Goal: Transaction & Acquisition: Purchase product/service

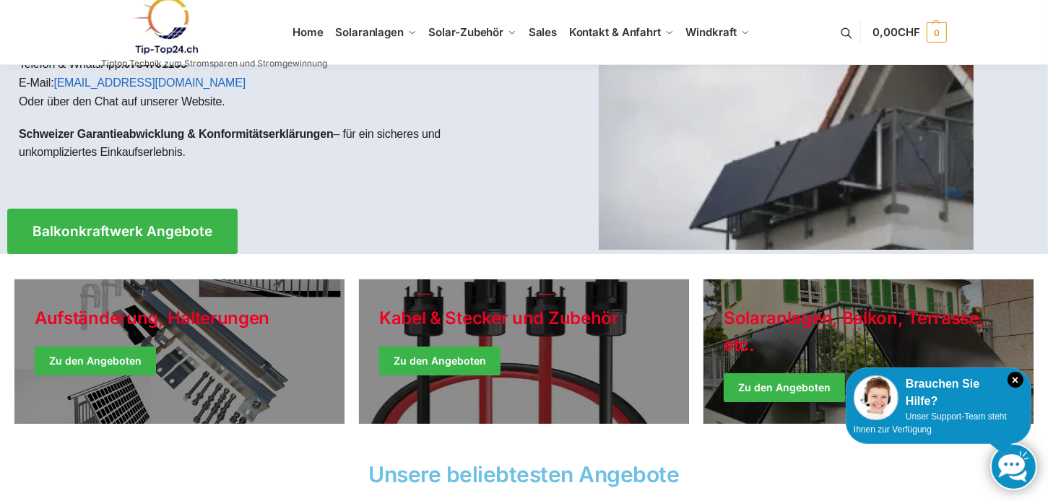
scroll to position [162, 0]
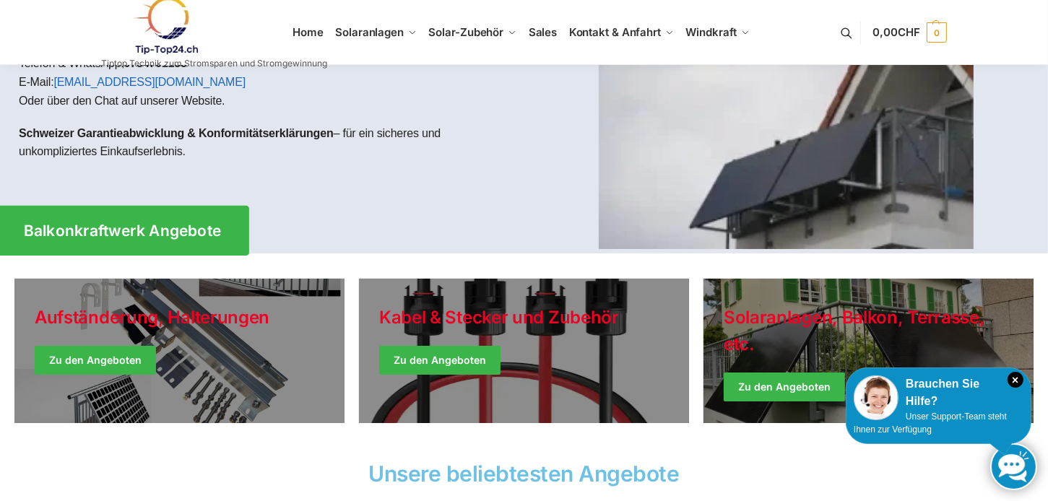
click at [190, 242] on link "Balkonkraftwerk Angebote" at bounding box center [122, 231] width 253 height 50
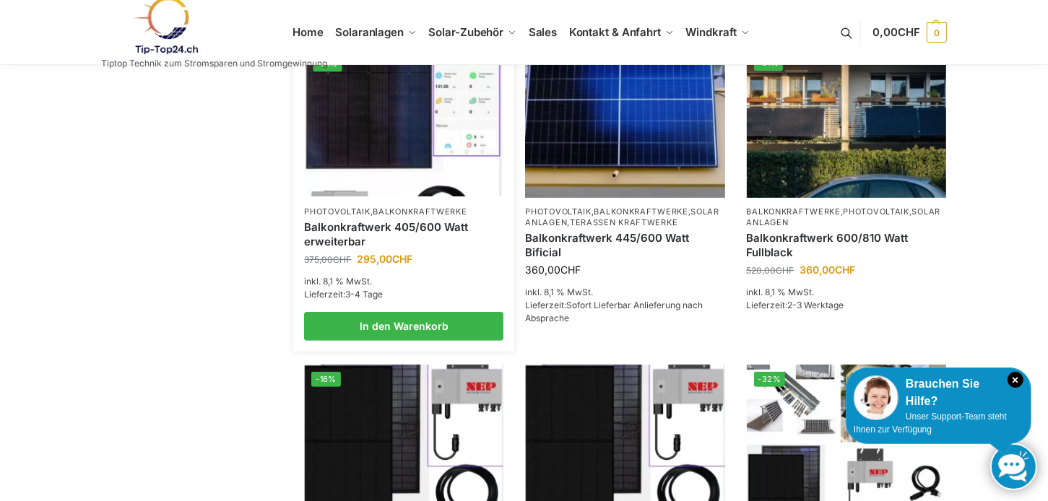
scroll to position [321, 0]
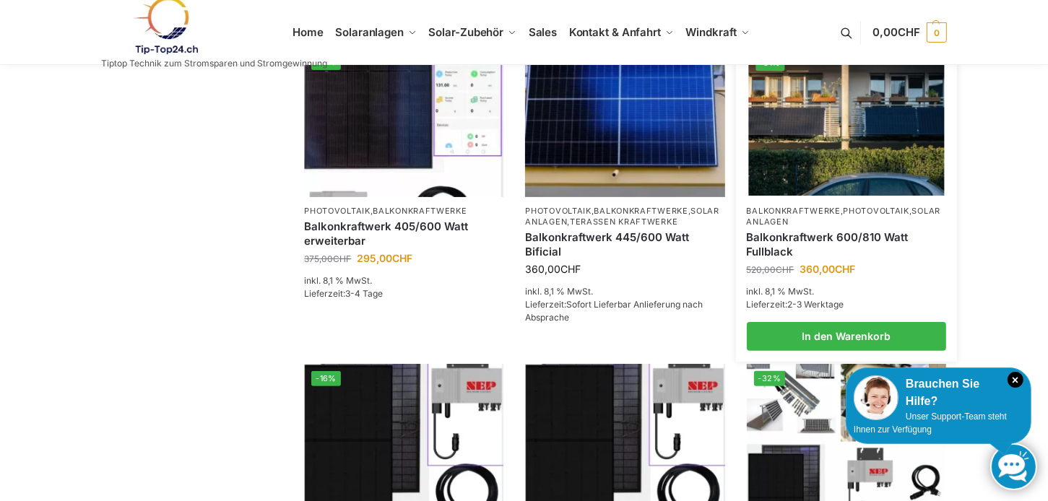
click at [794, 195] on img at bounding box center [846, 121] width 196 height 147
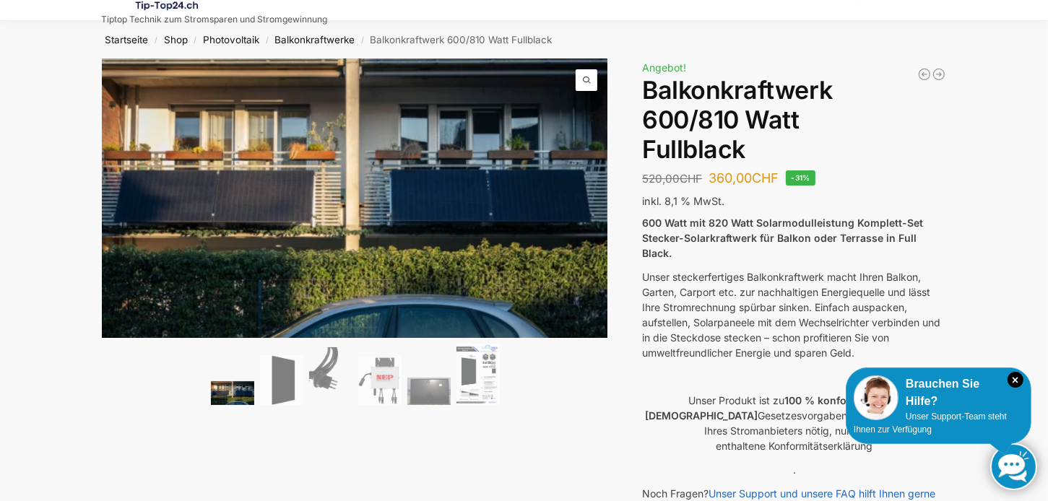
scroll to position [43, 0]
